Goal: Information Seeking & Learning: Learn about a topic

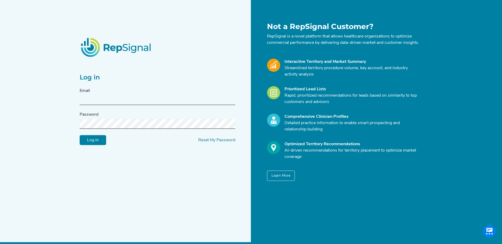
type input "jalwin@conformalmedical.com"
click at [80, 135] on input "Log in" at bounding box center [93, 140] width 26 height 10
click at [66, 131] on div "Log in Email jalwin@conformalmedical.com Password Log in Reset My Password Not …" at bounding box center [251, 126] width 502 height 253
click at [80, 135] on input "Log in" at bounding box center [93, 140] width 26 height 10
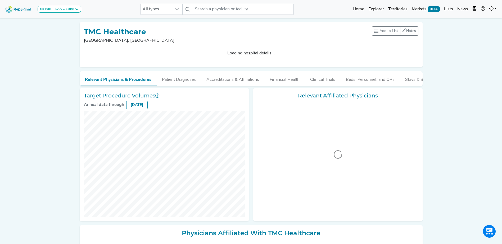
click at [20, 8] on img at bounding box center [18, 8] width 30 height 11
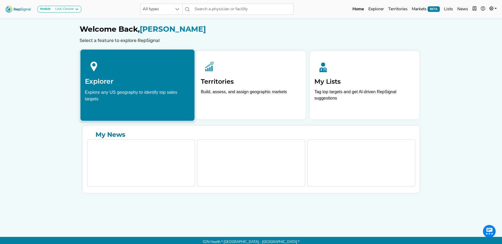
click at [121, 97] on div "Explore any US geography to identify top sales targets" at bounding box center [137, 95] width 105 height 13
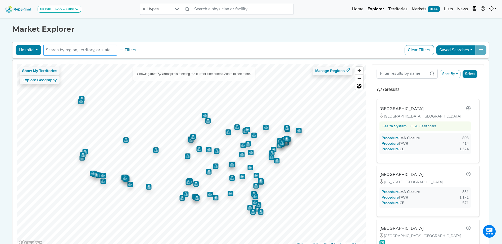
click at [83, 52] on input "text" at bounding box center [80, 50] width 69 height 6
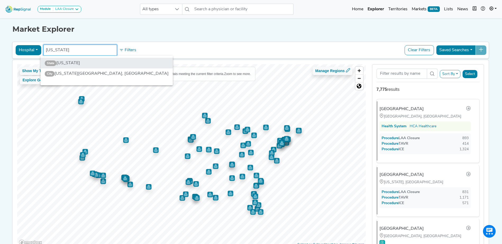
type input "texas"
click at [79, 64] on li "State Texas" at bounding box center [106, 63] width 132 height 11
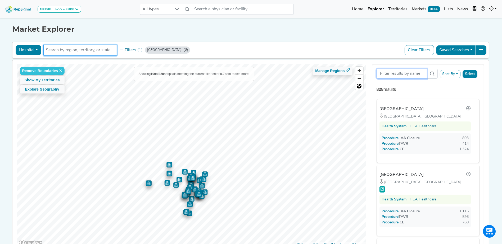
click at [400, 73] on input "Search Term" at bounding box center [401, 74] width 51 height 10
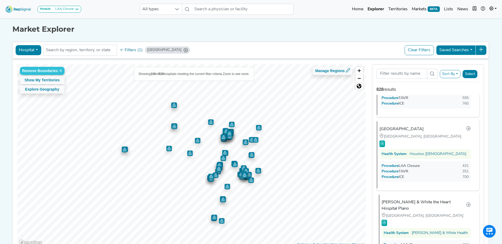
scroll to position [159, 0]
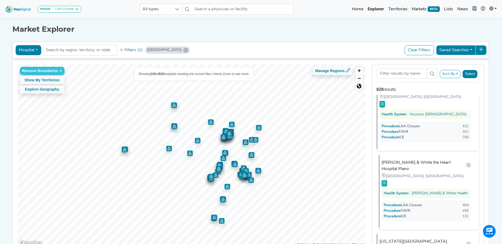
click at [421, 174] on div "[GEOGRAPHIC_DATA], [GEOGRAPHIC_DATA]" at bounding box center [425, 177] width 89 height 6
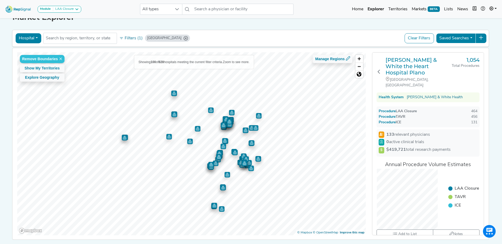
scroll to position [0, 0]
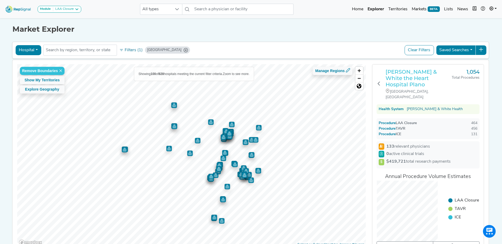
click at [418, 76] on h3 "[PERSON_NAME] & White the Heart Hospital Plano" at bounding box center [418, 78] width 66 height 19
click at [413, 76] on h3 "[PERSON_NAME] & White the Heart Hospital Plano" at bounding box center [418, 78] width 66 height 19
click at [434, 74] on h3 "[PERSON_NAME] & White the Heart Hospital Plano" at bounding box center [418, 78] width 66 height 19
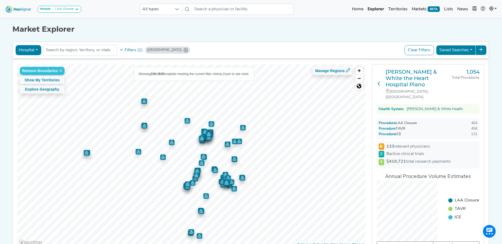
click at [380, 81] on icon at bounding box center [379, 83] width 4 height 4
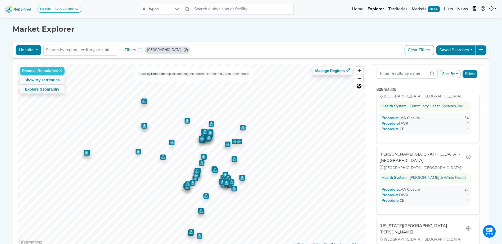
scroll to position [5753, 0]
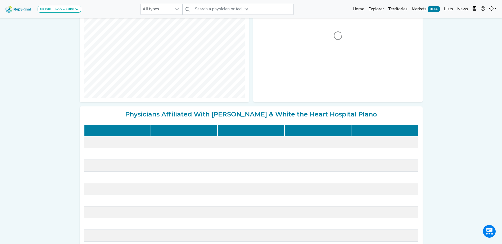
scroll to position [138, 0]
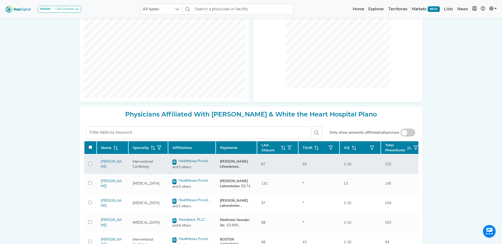
checkbox input "false"
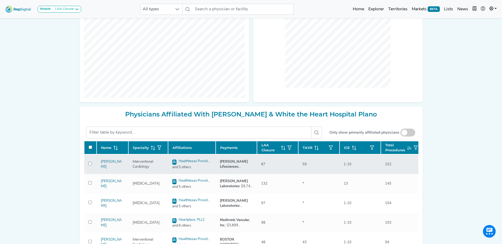
checkbox input "false"
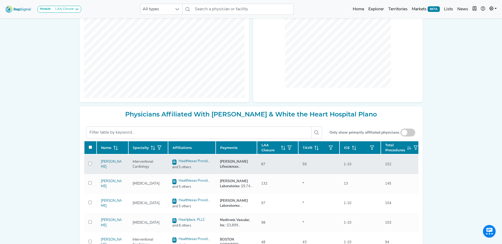
checkbox input "false"
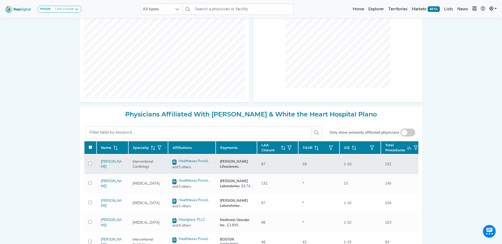
checkbox input "false"
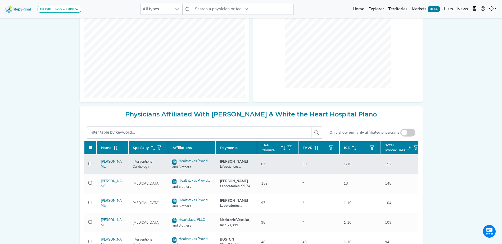
checkbox input "false"
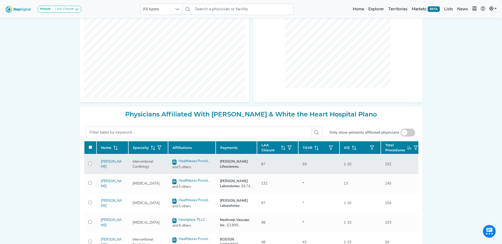
checkbox input "false"
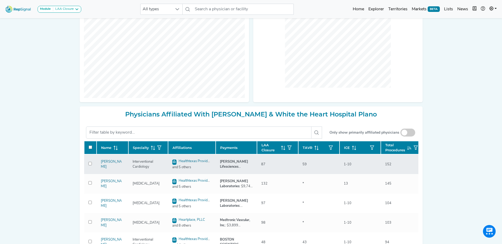
checkbox input "false"
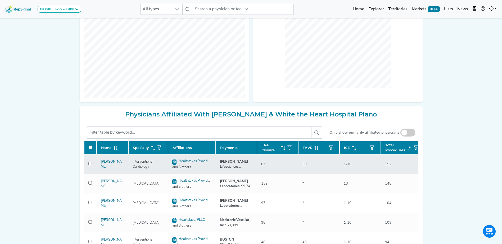
checkbox input "false"
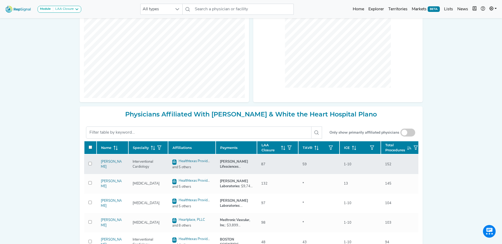
checkbox input "false"
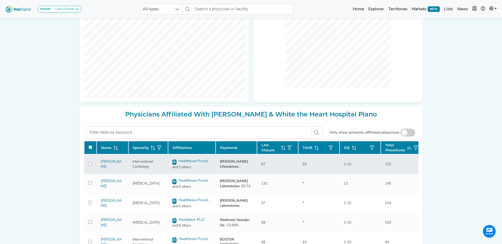
checkbox input "false"
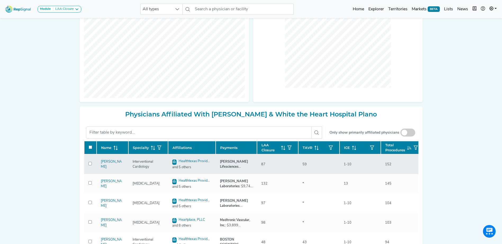
checkbox input "false"
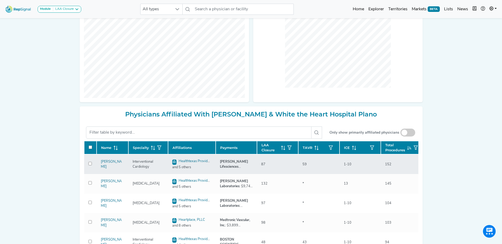
checkbox input "false"
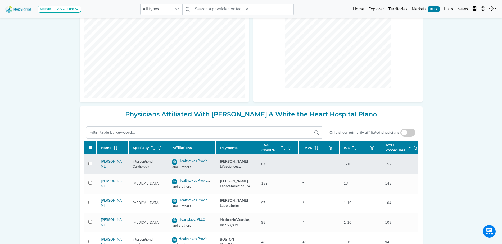
checkbox input "false"
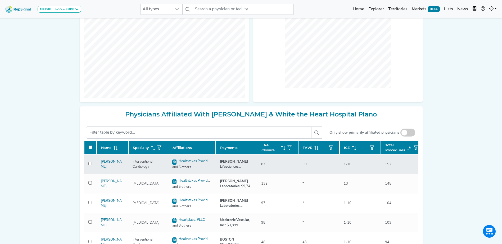
checkbox input "false"
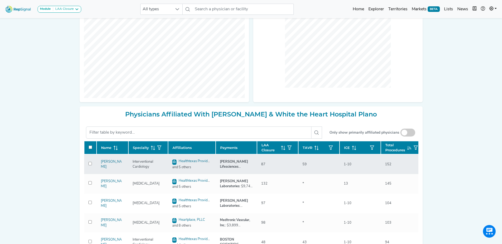
checkbox input "false"
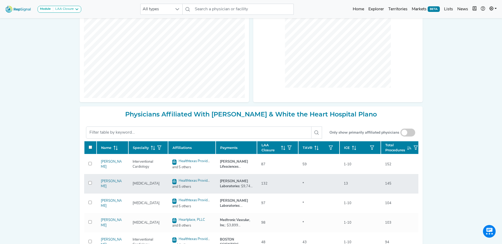
checkbox input "false"
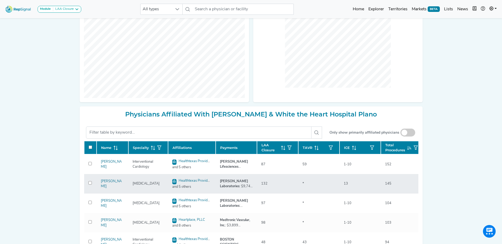
checkbox input "false"
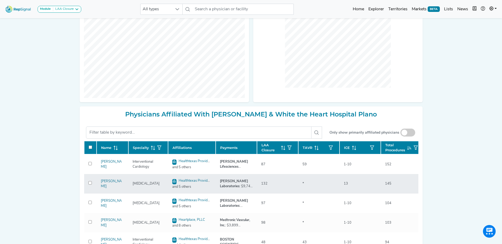
checkbox input "false"
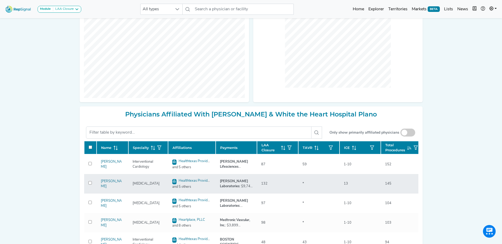
checkbox input "false"
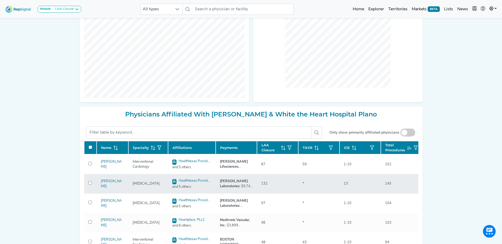
checkbox input "false"
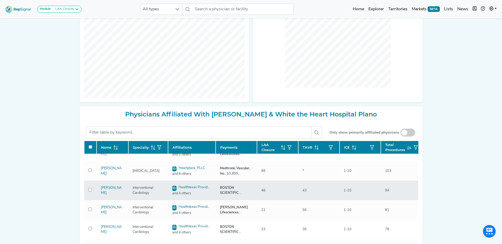
scroll to position [40, 0]
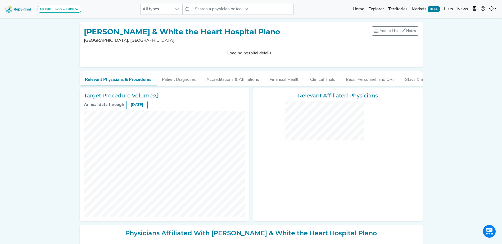
checkbox input "false"
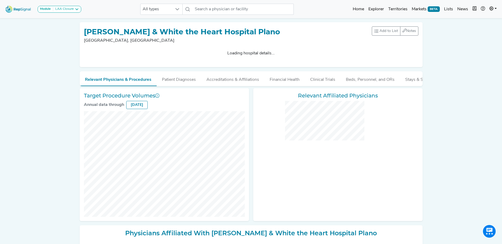
checkbox input "false"
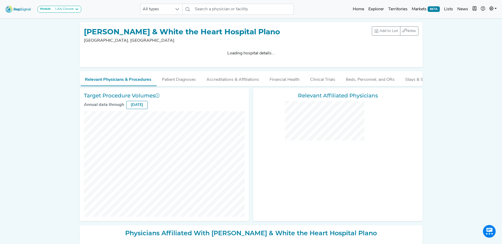
checkbox input "false"
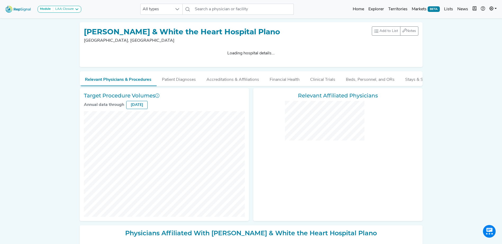
checkbox input "false"
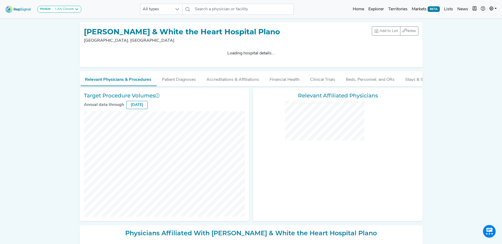
checkbox input "false"
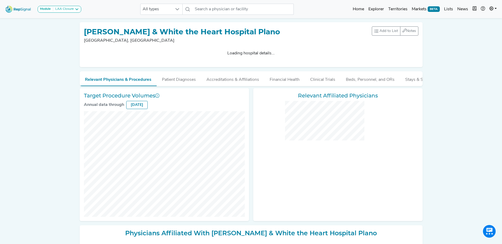
checkbox input "false"
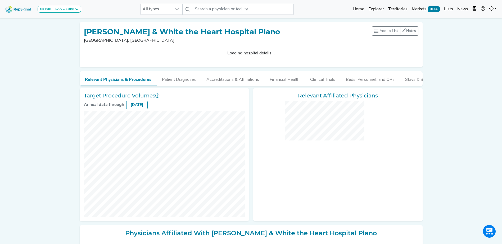
checkbox input "false"
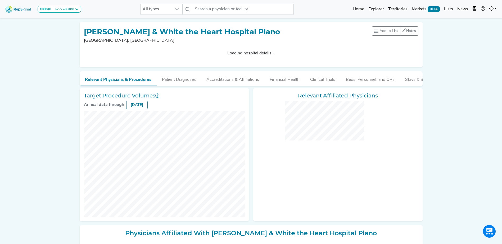
checkbox input "false"
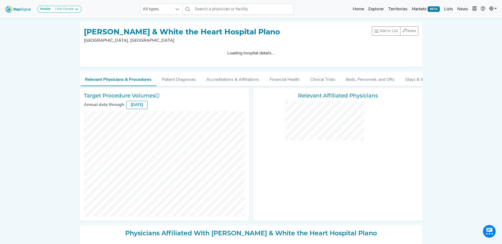
checkbox input "false"
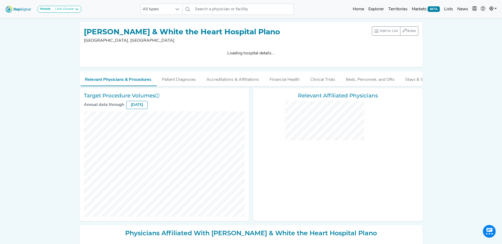
checkbox input "false"
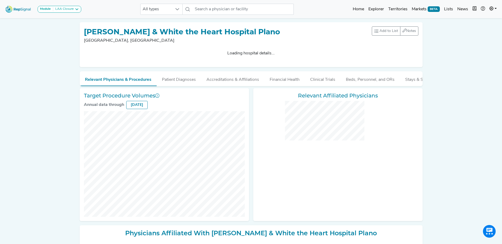
checkbox input "false"
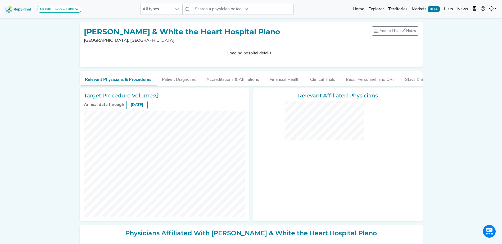
checkbox input "false"
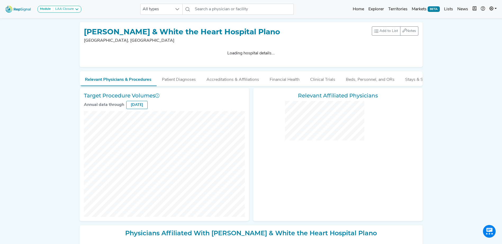
checkbox input "false"
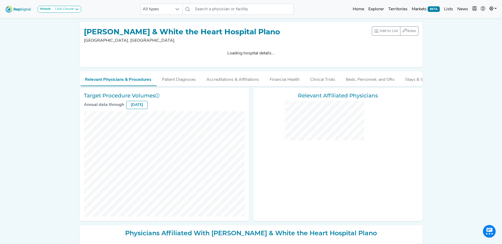
checkbox input "false"
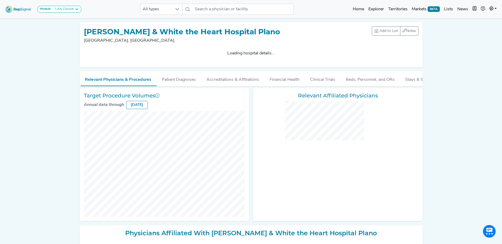
checkbox input "false"
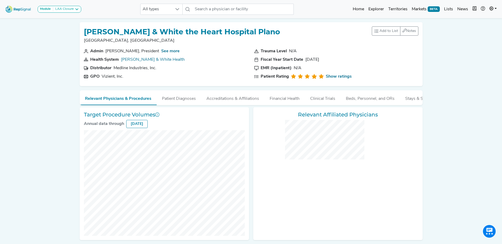
checkbox input "false"
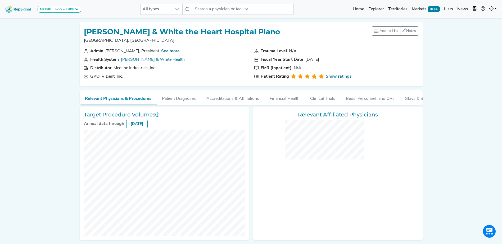
checkbox input "false"
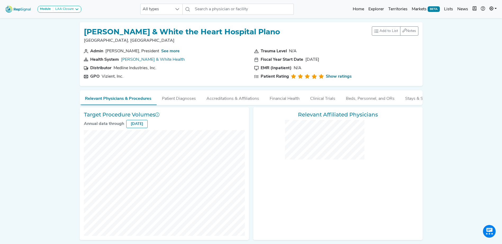
checkbox input "false"
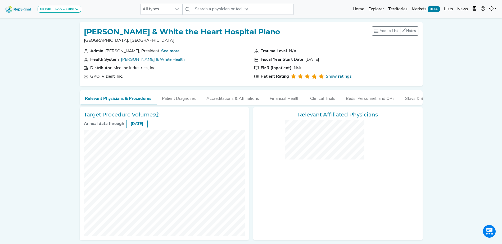
checkbox input "false"
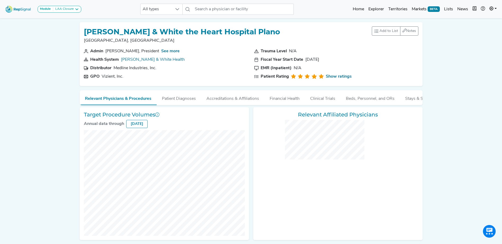
checkbox input "false"
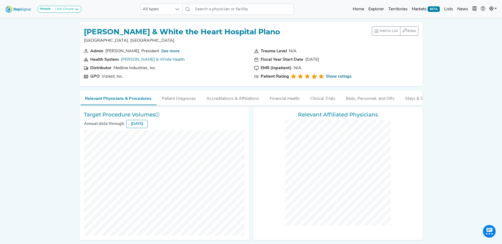
checkbox input "false"
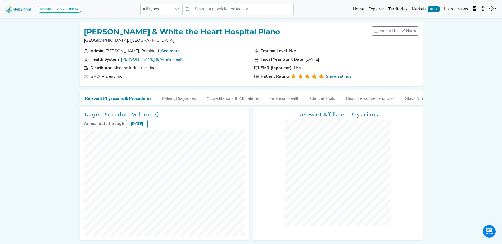
checkbox input "false"
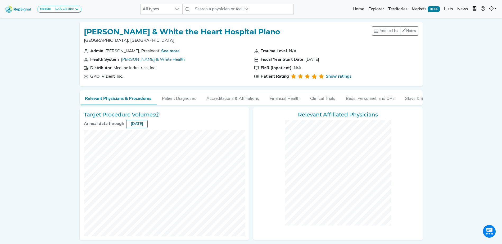
checkbox input "false"
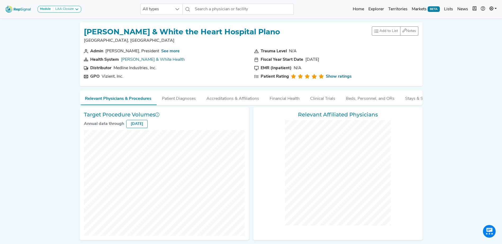
checkbox input "false"
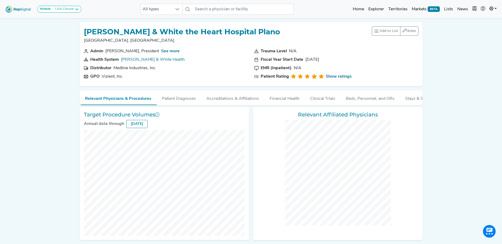
checkbox input "false"
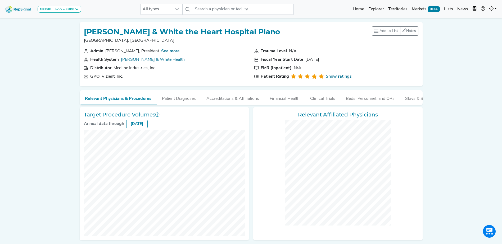
checkbox input "false"
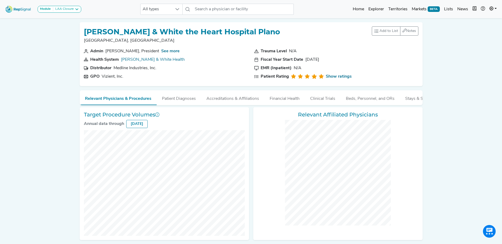
checkbox input "false"
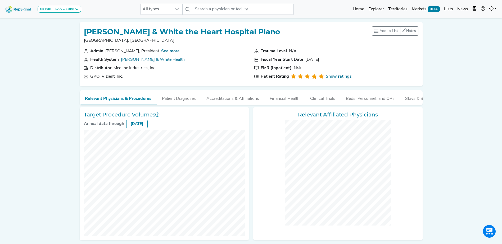
checkbox input "false"
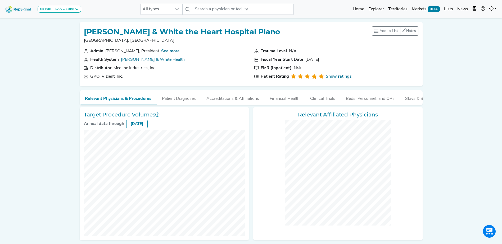
checkbox input "false"
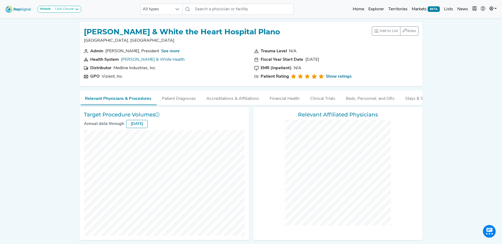
checkbox input "false"
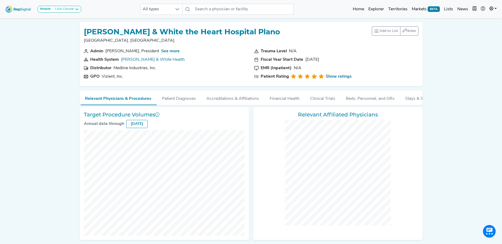
checkbox input "false"
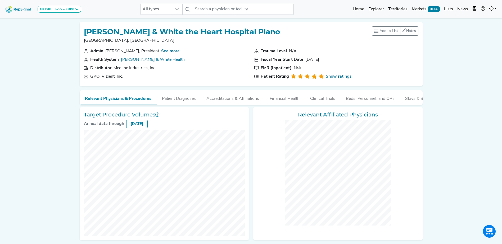
checkbox input "false"
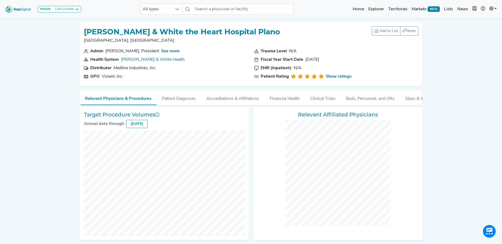
checkbox input "false"
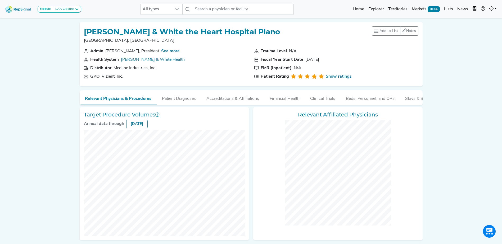
checkbox input "false"
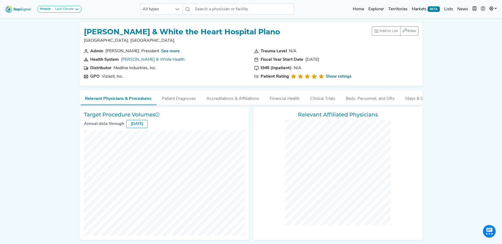
checkbox input "false"
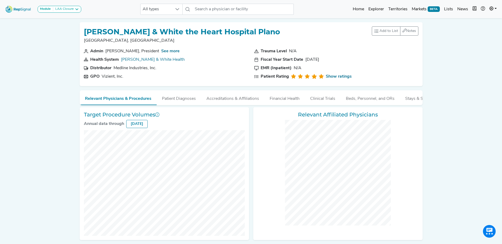
scroll to position [159, 0]
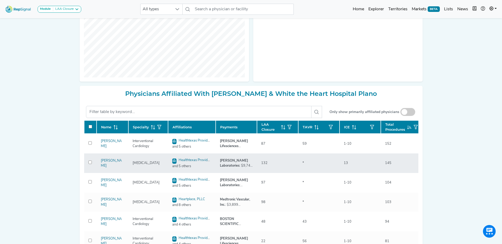
checkbox input "false"
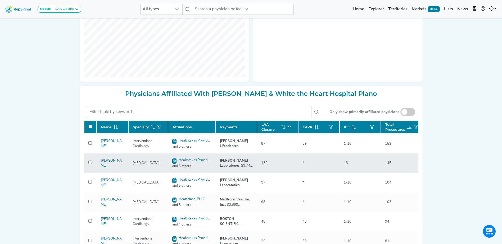
checkbox input "false"
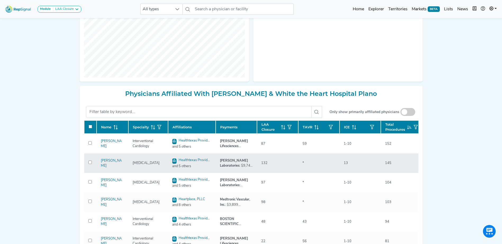
checkbox input "false"
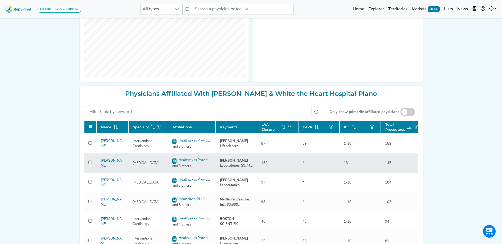
checkbox input "false"
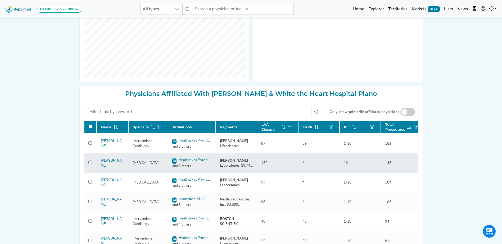
checkbox input "false"
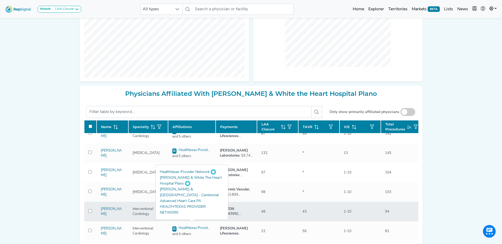
scroll to position [0, 0]
